Goal: Information Seeking & Learning: Understand process/instructions

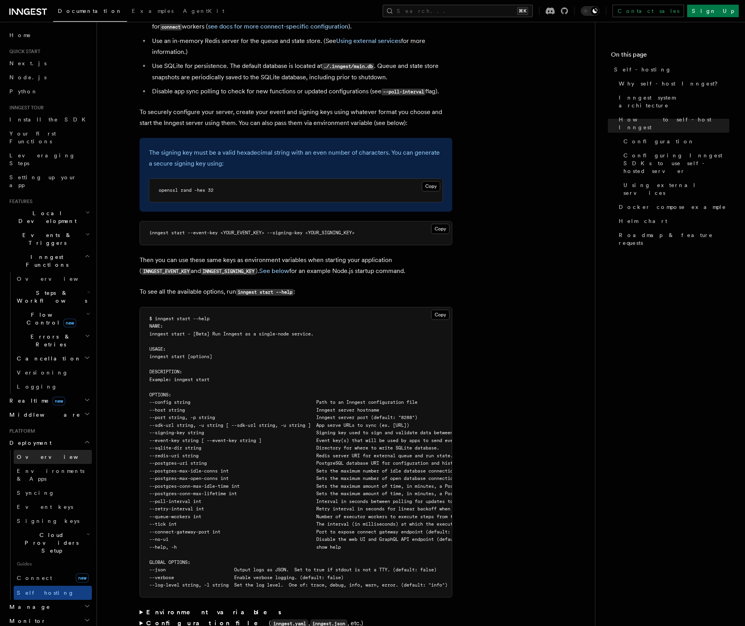
scroll to position [782, 0]
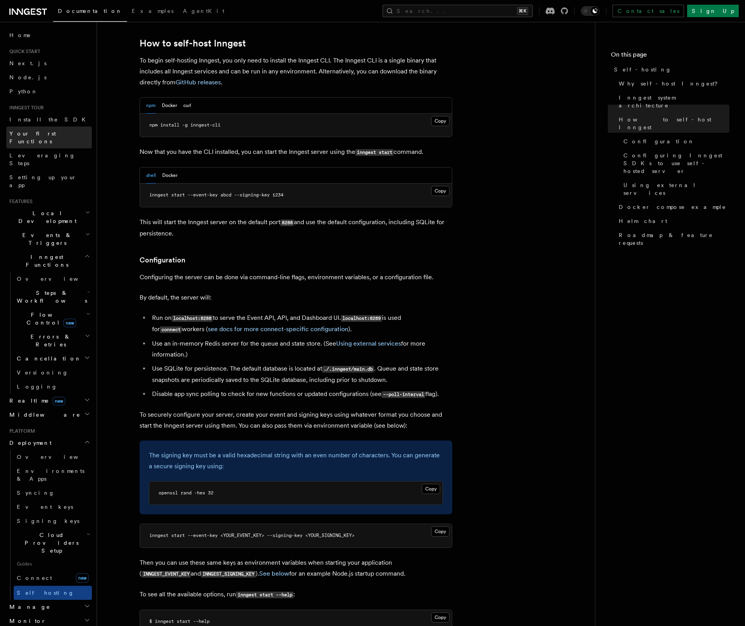
click at [43, 131] on span "Your first Functions" at bounding box center [32, 138] width 47 height 14
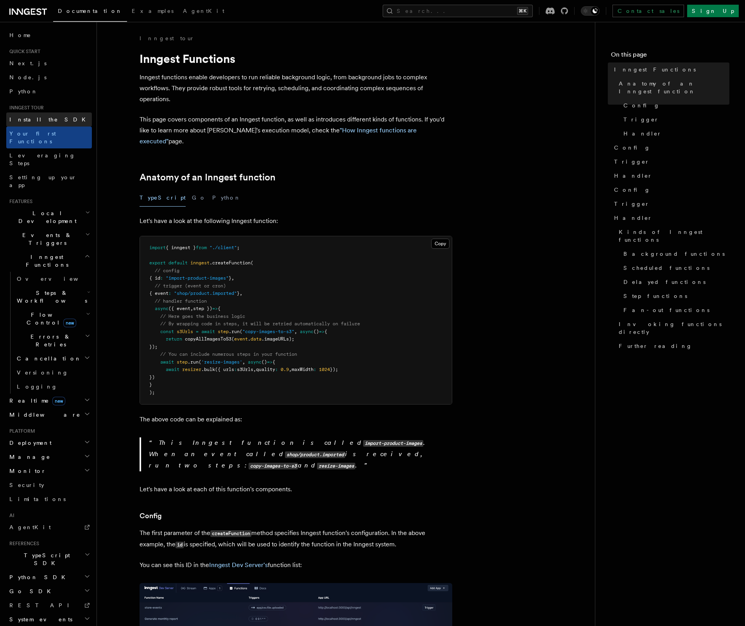
click at [43, 122] on span "Install the SDK" at bounding box center [49, 119] width 81 height 6
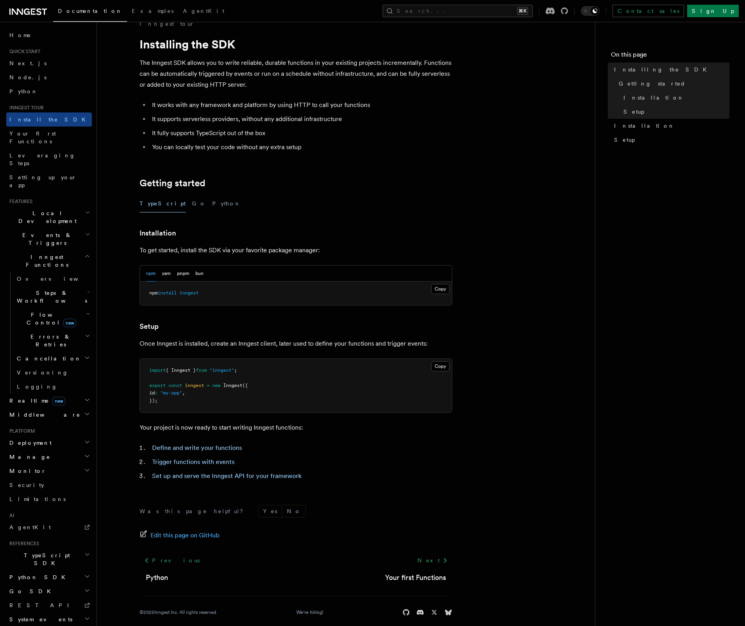
scroll to position [23, 0]
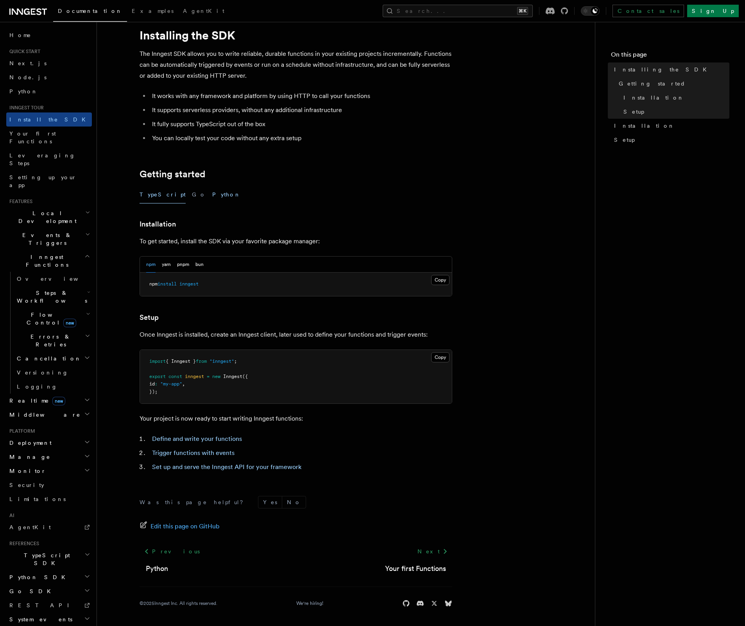
click at [212, 195] on button "Python" at bounding box center [226, 195] width 29 height 18
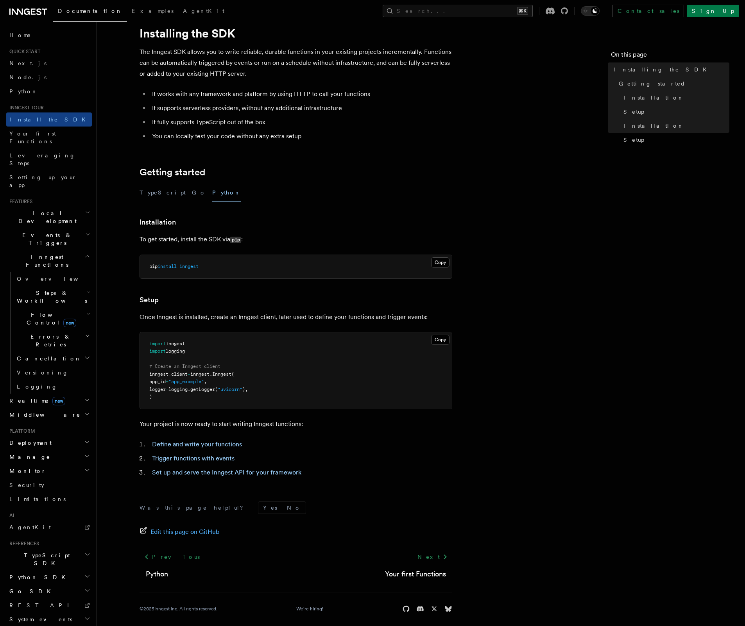
scroll to position [27, 0]
click at [54, 136] on span "Your first Functions" at bounding box center [32, 138] width 47 height 14
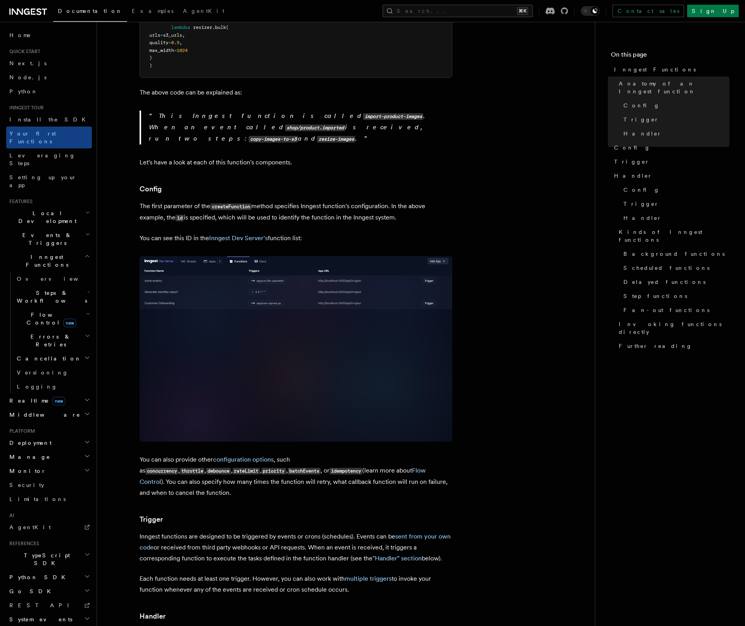
scroll to position [400, 0]
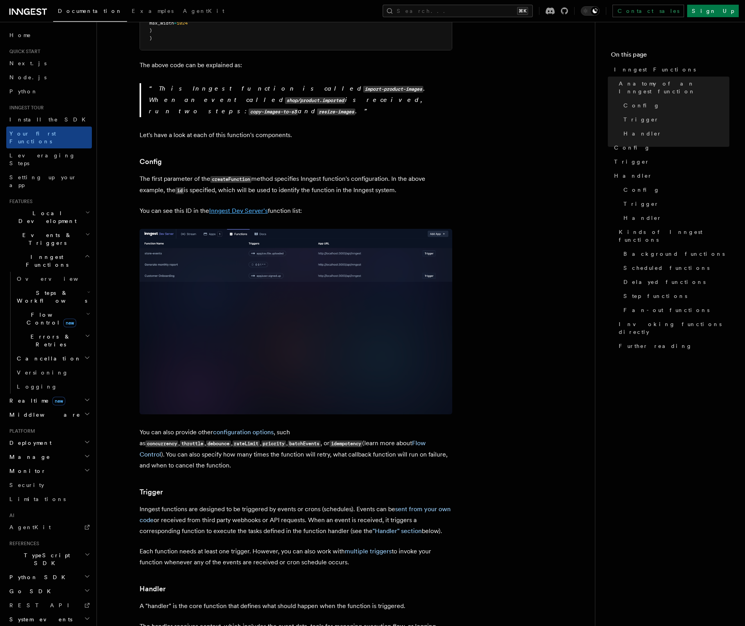
click at [256, 207] on link "Inngest Dev Server's" at bounding box center [238, 210] width 59 height 7
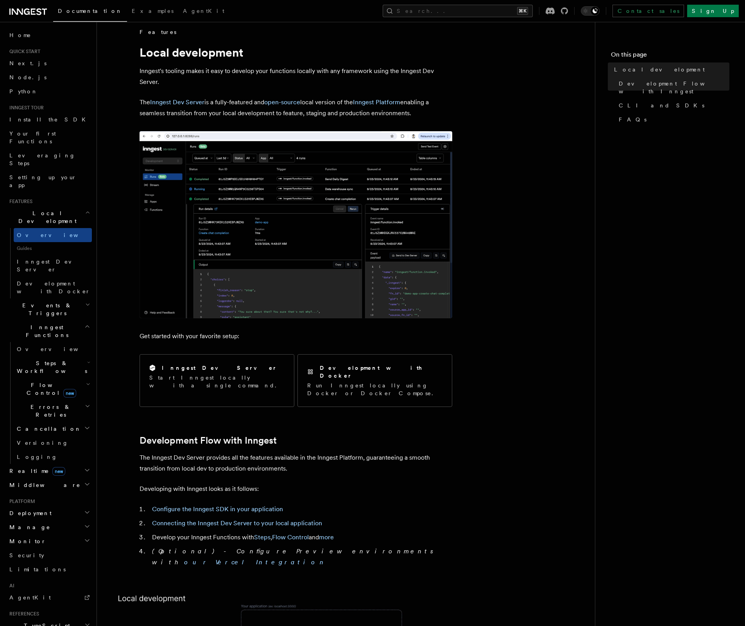
scroll to position [7, 0]
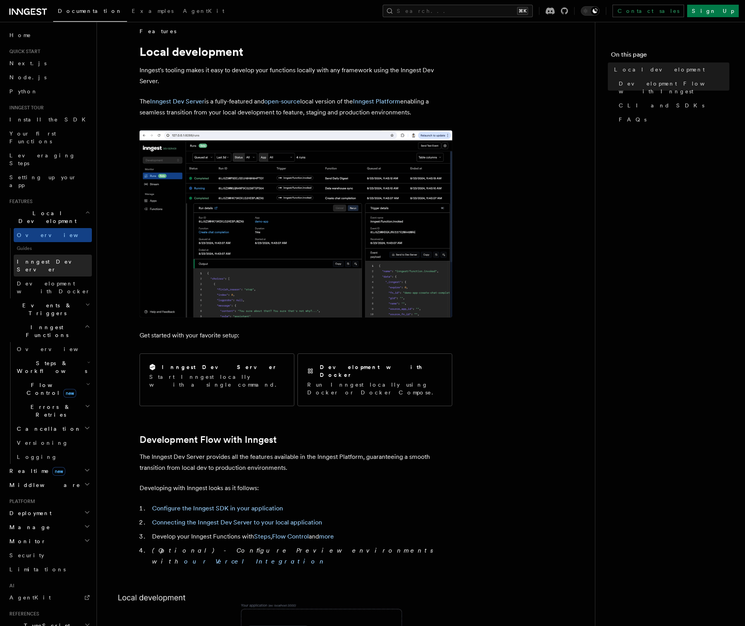
click at [53, 259] on span "Inngest Dev Server" at bounding box center [50, 266] width 67 height 14
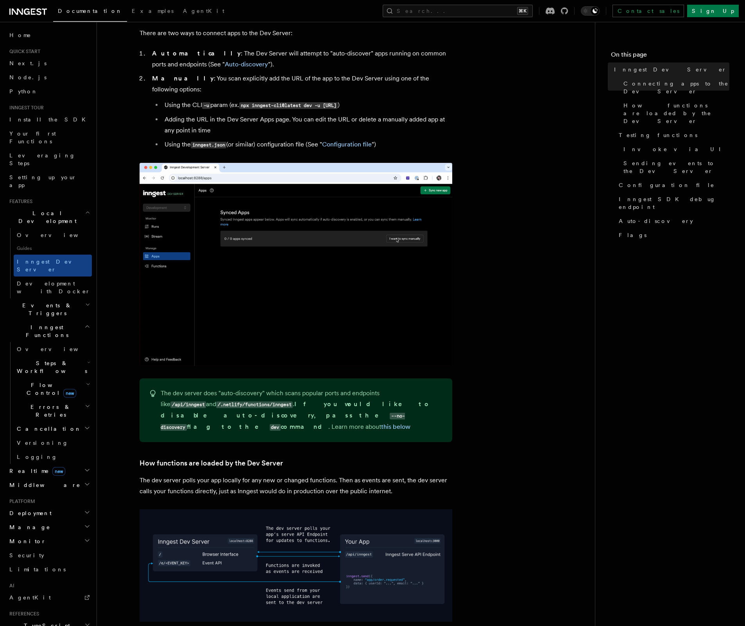
scroll to position [278, 0]
